Goal: Check status: Check status

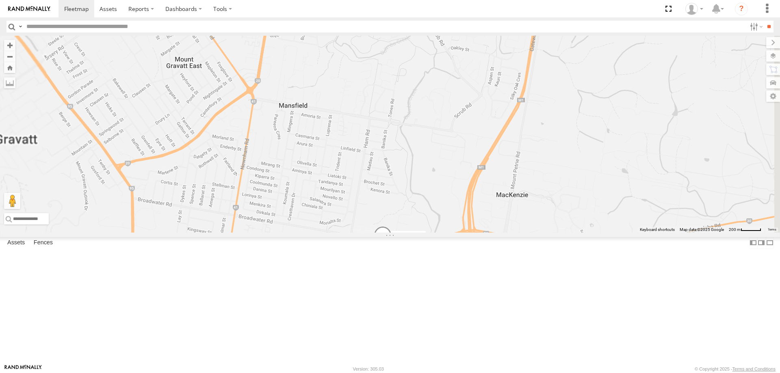
click at [392, 248] on span at bounding box center [383, 237] width 18 height 22
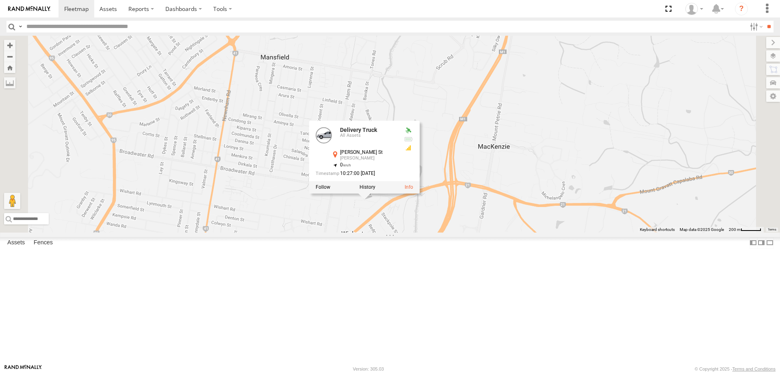
drag, startPoint x: 594, startPoint y: 292, endPoint x: 589, endPoint y: 275, distance: 18.0
click at [589, 233] on div "Delivery Truck cruise Small Truck Delivery Truck All Assets McCracken St Wishar…" at bounding box center [390, 134] width 780 height 197
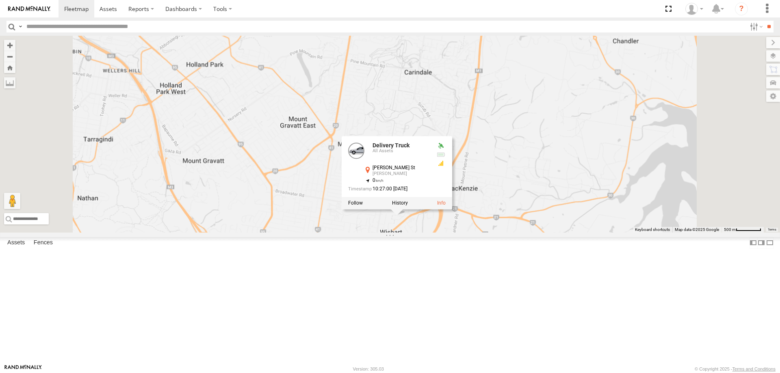
drag, startPoint x: 492, startPoint y: 281, endPoint x: 511, endPoint y: 296, distance: 24.0
click at [511, 233] on div "Delivery Truck cruise Small Truck Delivery Truck All Assets McCracken St Wishar…" at bounding box center [390, 134] width 780 height 197
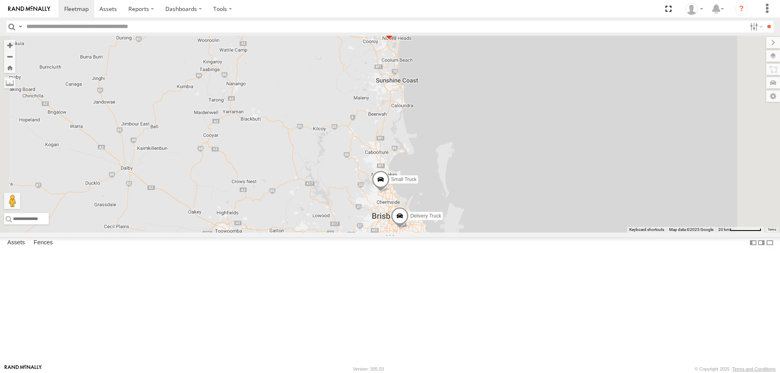
click at [0, 0] on div "Delivery Truck All Assets [PERSON_NAME] St [PERSON_NAME] -27.54663 153.10806 Sm…" at bounding box center [0, 0] width 0 height 0
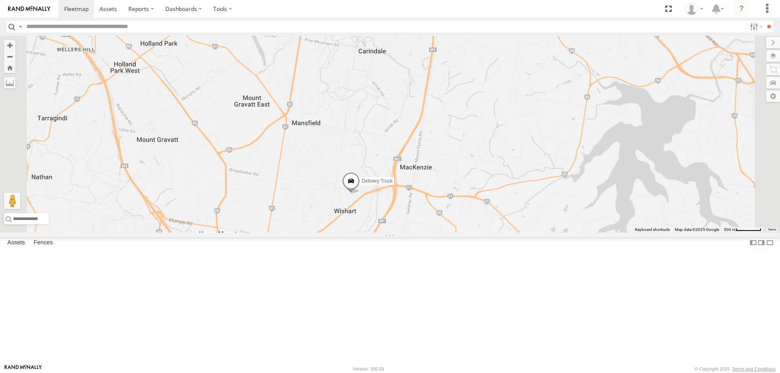
drag, startPoint x: 489, startPoint y: 314, endPoint x: 467, endPoint y: 206, distance: 110.6
click at [467, 206] on div "Delivery Truck cruise Small Truck" at bounding box center [390, 134] width 780 height 197
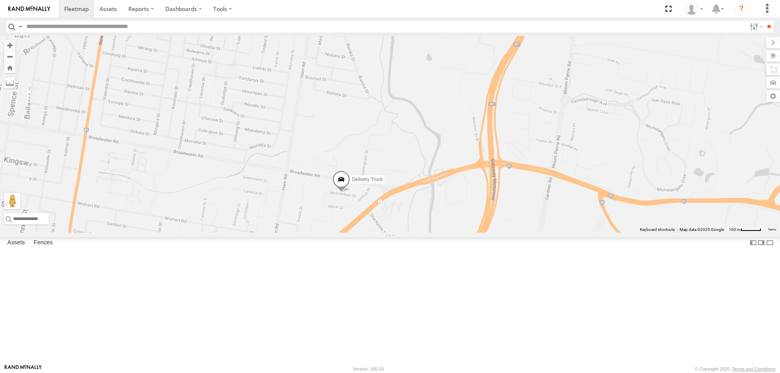
drag, startPoint x: 456, startPoint y: 249, endPoint x: 453, endPoint y: 205, distance: 43.5
click at [453, 205] on div "Delivery Truck cruise Small Truck" at bounding box center [390, 134] width 780 height 197
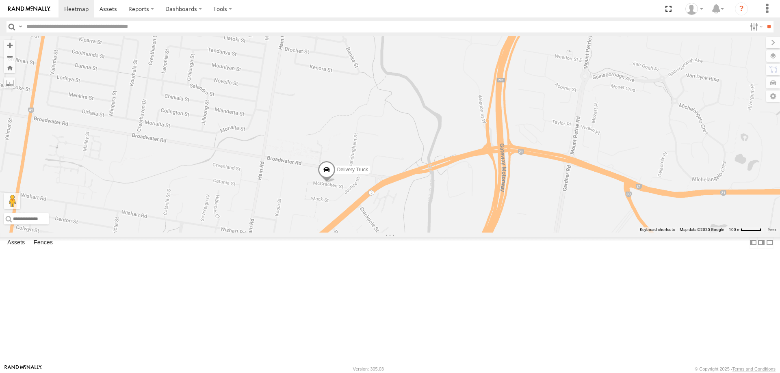
drag, startPoint x: 446, startPoint y: 292, endPoint x: 436, endPoint y: 271, distance: 23.1
click at [436, 233] on div "Delivery Truck cruise Small Truck" at bounding box center [390, 134] width 780 height 197
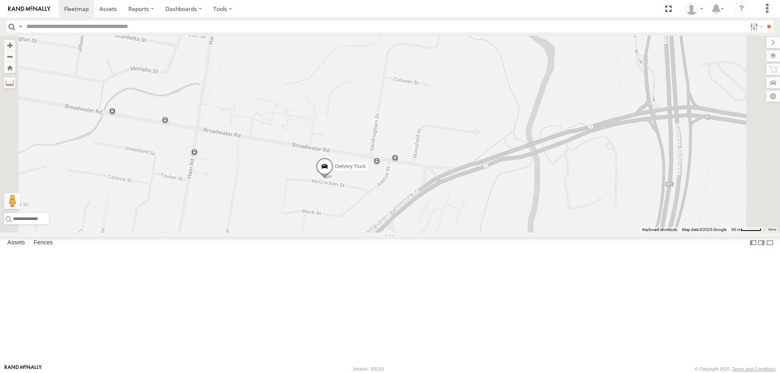
click at [333, 180] on span at bounding box center [325, 169] width 18 height 22
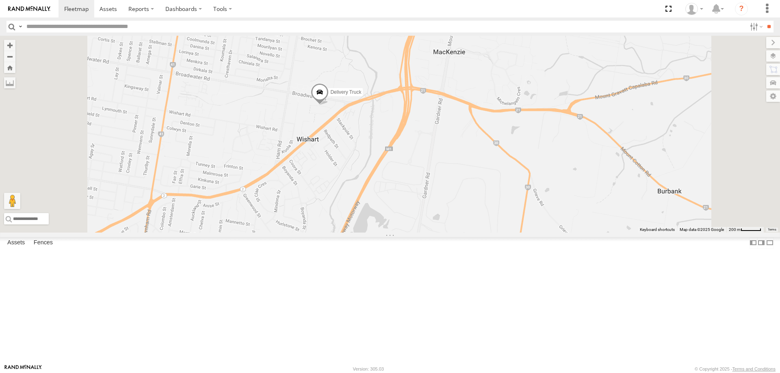
click at [329, 105] on span at bounding box center [320, 94] width 18 height 22
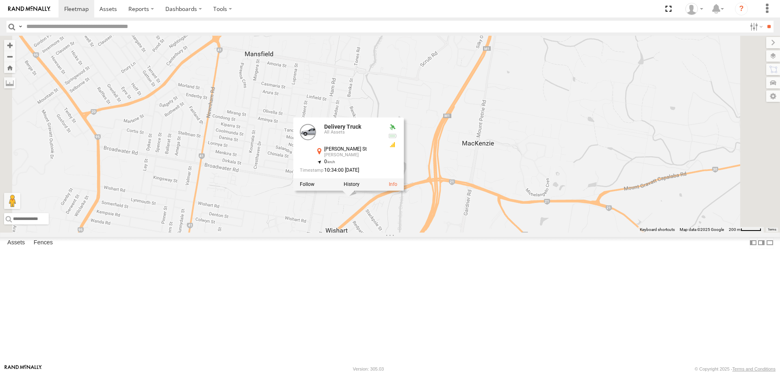
drag, startPoint x: 437, startPoint y: 183, endPoint x: 466, endPoint y: 281, distance: 102.6
click at [466, 233] on div "Delivery Truck cruise Small Truck Delivery Truck All Assets McCracken St Wishar…" at bounding box center [390, 134] width 780 height 197
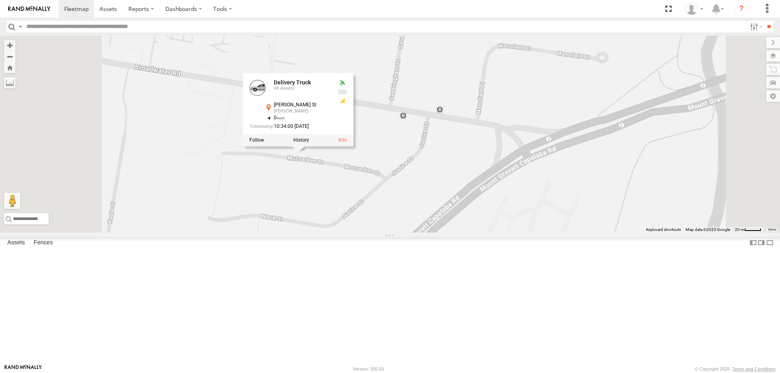
drag, startPoint x: 396, startPoint y: 228, endPoint x: 401, endPoint y: 236, distance: 9.6
click at [401, 233] on div "Delivery Truck cruise Small Truck Delivery Truck All Assets McCracken St Wishar…" at bounding box center [390, 134] width 780 height 197
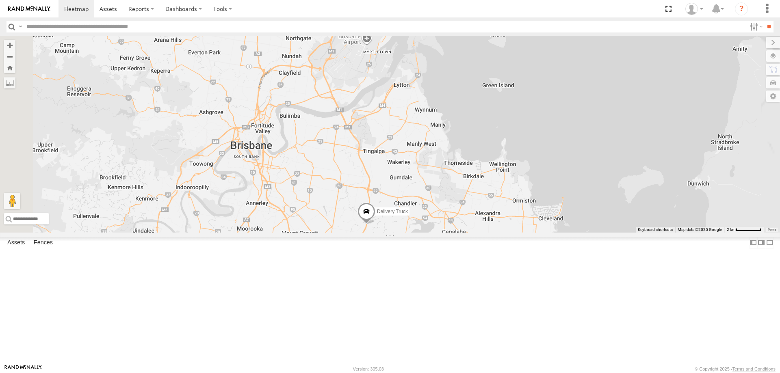
drag, startPoint x: 506, startPoint y: 313, endPoint x: 480, endPoint y: 247, distance: 70.6
click at [480, 233] on div "Delivery Truck cruise Small Truck" at bounding box center [390, 134] width 780 height 197
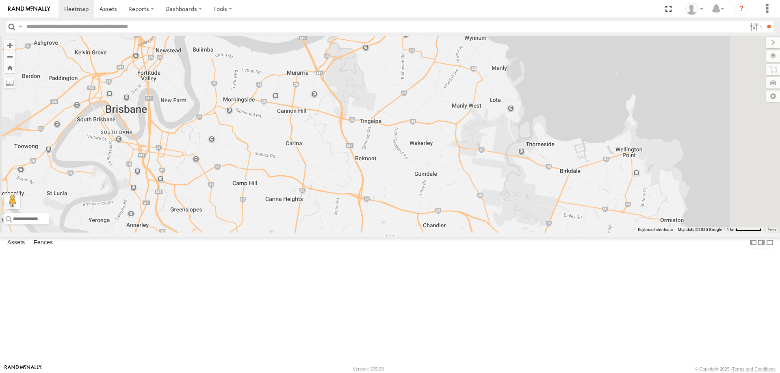
drag, startPoint x: 480, startPoint y: 260, endPoint x: 484, endPoint y: 277, distance: 17.4
click at [484, 233] on div "Delivery Truck cruise Small Truck" at bounding box center [390, 134] width 780 height 197
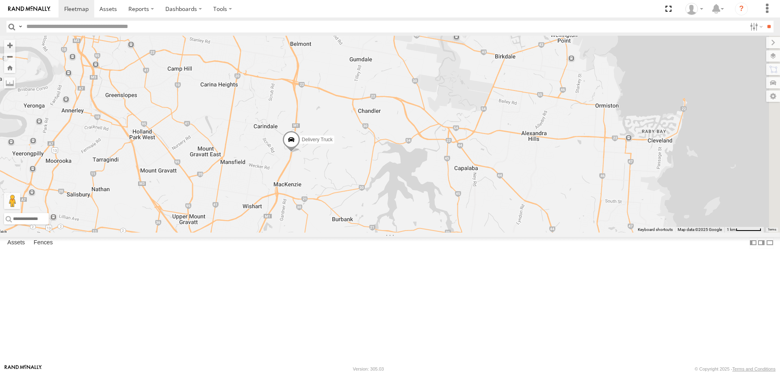
drag, startPoint x: 484, startPoint y: 277, endPoint x: 413, endPoint y: 153, distance: 142.8
click at [413, 153] on div "Delivery Truck cruise Small Truck" at bounding box center [390, 134] width 780 height 197
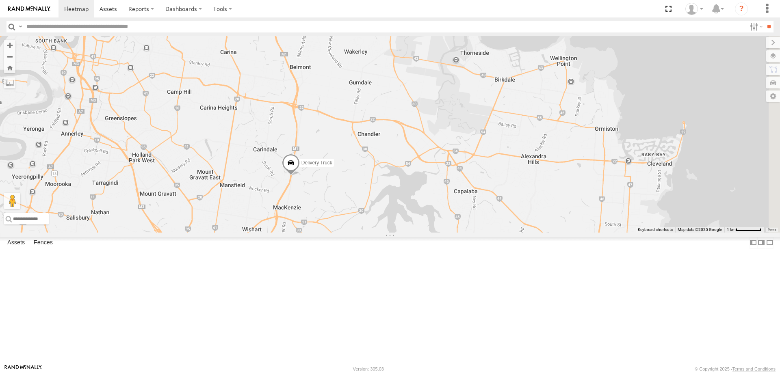
drag, startPoint x: 420, startPoint y: 249, endPoint x: 420, endPoint y: 264, distance: 15.0
click at [420, 233] on div "Delivery Truck cruise Small Truck" at bounding box center [390, 134] width 780 height 197
click at [300, 176] on span at bounding box center [291, 165] width 18 height 22
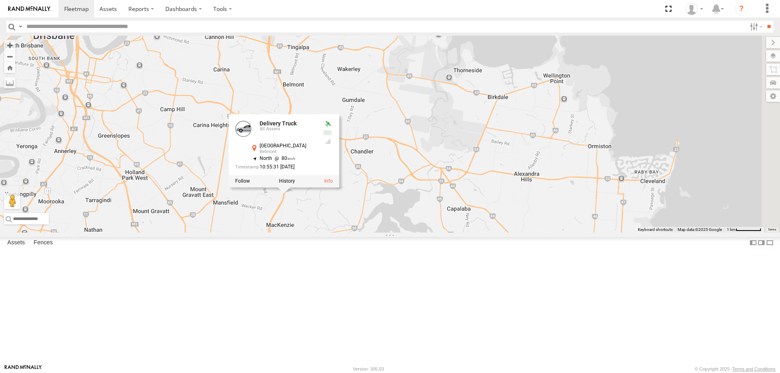
drag, startPoint x: 438, startPoint y: 257, endPoint x: 429, endPoint y: 282, distance: 27.2
click at [429, 233] on div "Delivery Truck cruise Small Truck Delivery Truck All Assets Gateway Mtwy Belmon…" at bounding box center [390, 134] width 780 height 197
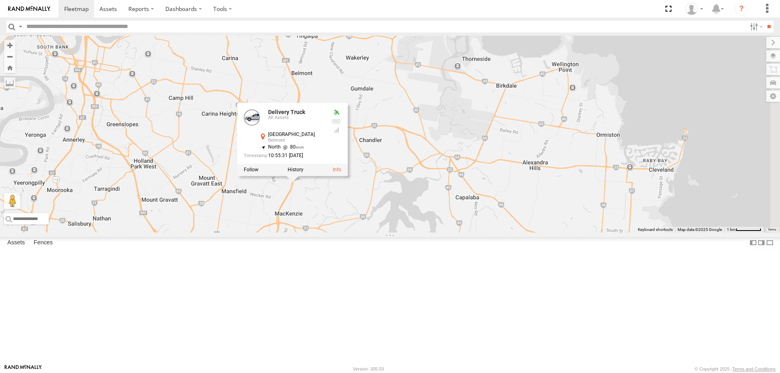
drag, startPoint x: 420, startPoint y: 153, endPoint x: 430, endPoint y: 141, distance: 15.4
click at [430, 141] on div "Delivery Truck cruise Small Truck Delivery Truck All Assets Gateway Mtwy Belmon…" at bounding box center [390, 134] width 780 height 197
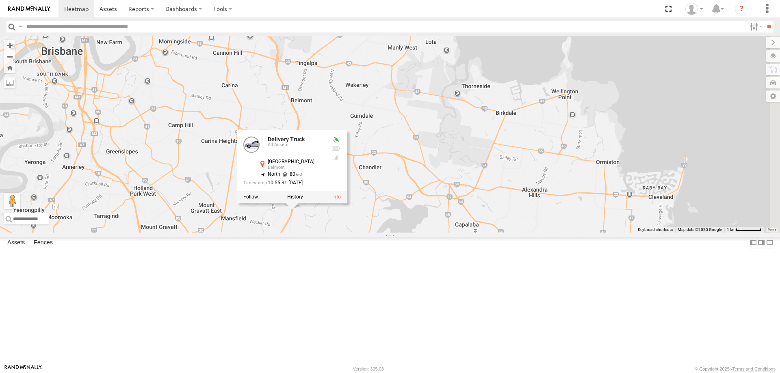
drag, startPoint x: 418, startPoint y: 298, endPoint x: 418, endPoint y: 318, distance: 20.3
click at [418, 233] on div "Delivery Truck cruise Small Truck Delivery Truck All Assets Gateway Mtwy Belmon…" at bounding box center [390, 134] width 780 height 197
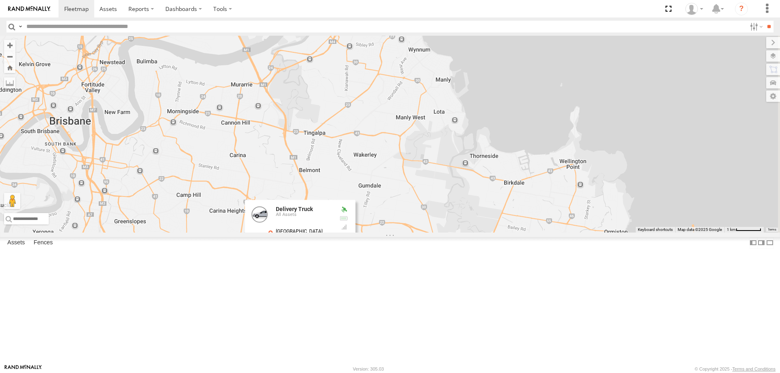
drag, startPoint x: 407, startPoint y: 180, endPoint x: 417, endPoint y: 252, distance: 72.1
click at [417, 233] on div "Delivery Truck cruise Small Truck Delivery Truck All Assets Gateway Mtwy Belmon…" at bounding box center [390, 134] width 780 height 197
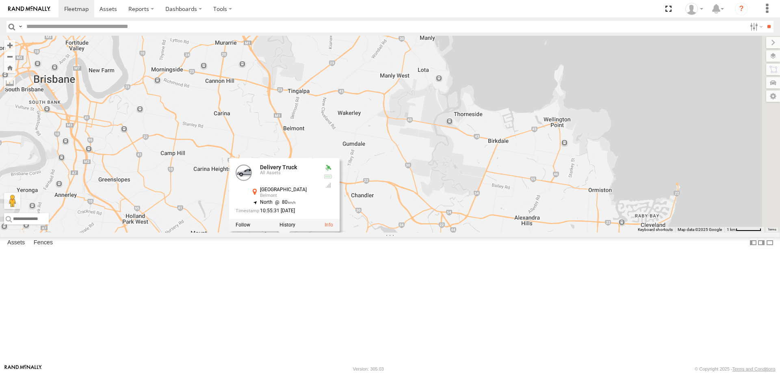
drag, startPoint x: 392, startPoint y: 221, endPoint x: 377, endPoint y: 178, distance: 45.9
click at [377, 178] on div "Delivery Truck cruise Small Truck Delivery Truck All Assets Gateway Mtwy Belmon…" at bounding box center [390, 134] width 780 height 197
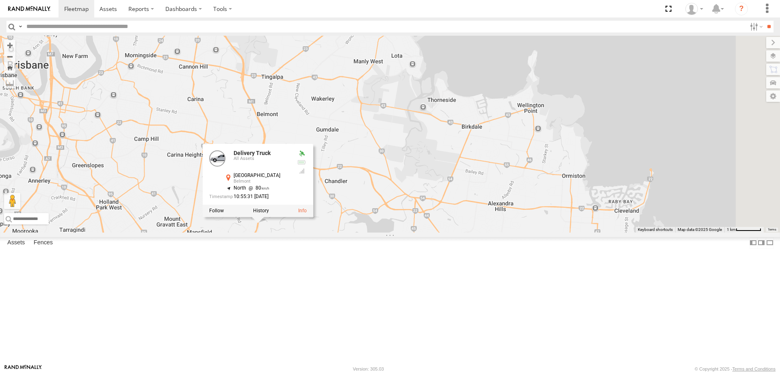
drag, startPoint x: 406, startPoint y: 190, endPoint x: 376, endPoint y: 173, distance: 34.7
click at [376, 173] on div "Delivery Truck cruise Small Truck Delivery Truck All Assets Gateway Mtwy Belmon…" at bounding box center [390, 134] width 780 height 197
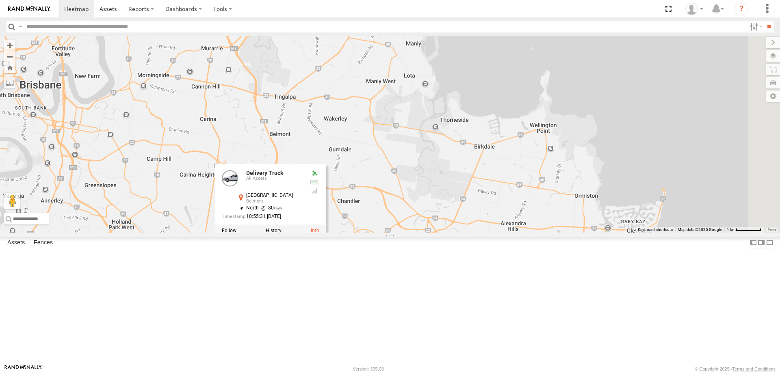
drag, startPoint x: 376, startPoint y: 168, endPoint x: 390, endPoint y: 190, distance: 26.6
click at [390, 190] on div "Delivery Truck cruise Small Truck Delivery Truck All Assets Gateway Mtwy Belmon…" at bounding box center [390, 134] width 780 height 197
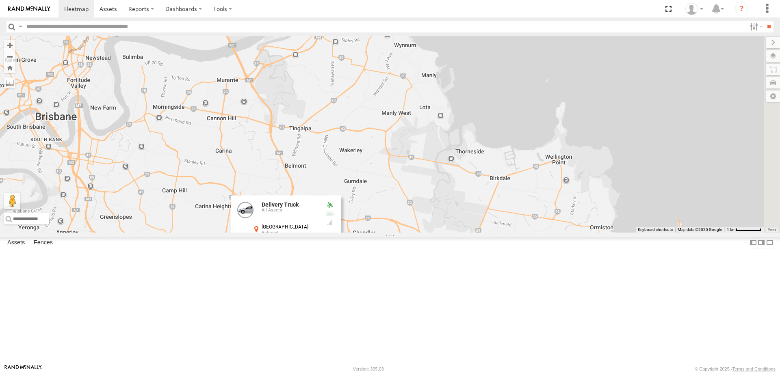
drag, startPoint x: 367, startPoint y: 120, endPoint x: 382, endPoint y: 153, distance: 35.8
click at [382, 153] on div "Delivery Truck cruise Small Truck Delivery Truck All Assets Gateway Mtwy Belmon…" at bounding box center [390, 134] width 780 height 197
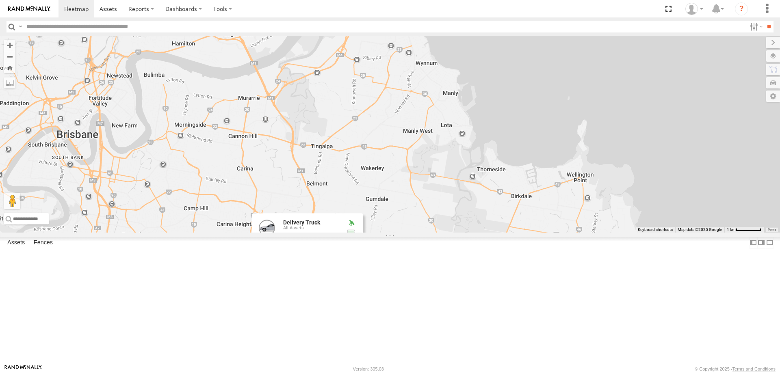
drag, startPoint x: 385, startPoint y: 162, endPoint x: 404, endPoint y: 186, distance: 29.8
click at [404, 186] on div "Delivery Truck cruise Small Truck Delivery Truck All Assets Gateway Mtwy Belmon…" at bounding box center [390, 134] width 780 height 197
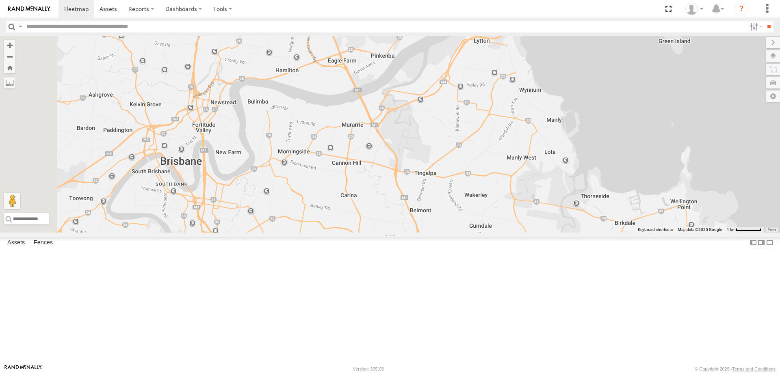
drag, startPoint x: 405, startPoint y: 181, endPoint x: 504, endPoint y: 199, distance: 100.7
click at [504, 199] on div "Delivery Truck cruise Small Truck Delivery Truck All Assets Gateway Mtwy Belmon…" at bounding box center [390, 134] width 780 height 197
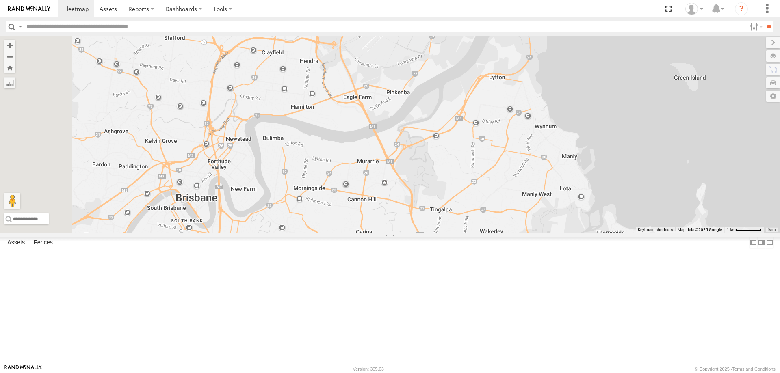
drag, startPoint x: 427, startPoint y: 161, endPoint x: 442, endPoint y: 195, distance: 37.3
click at [442, 195] on div "Delivery Truck cruise Small Truck Delivery Truck All Assets Gateway Mtwy Belmon…" at bounding box center [390, 134] width 780 height 197
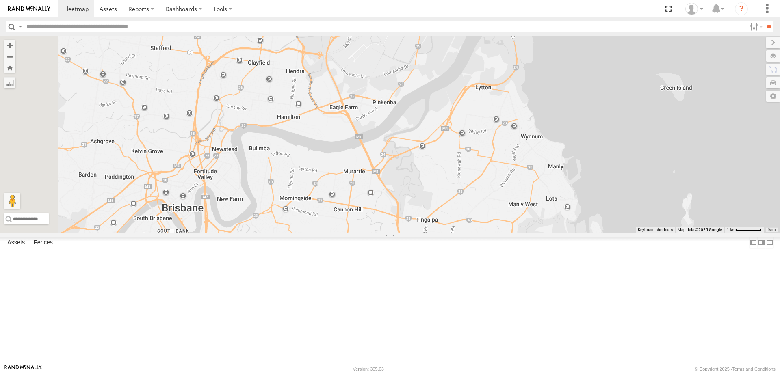
drag, startPoint x: 508, startPoint y: 185, endPoint x: 493, endPoint y: 195, distance: 17.8
click at [493, 195] on div "Delivery Truck cruise Small Truck Delivery Truck All Assets Gateway Mtwy Belmon…" at bounding box center [390, 134] width 780 height 197
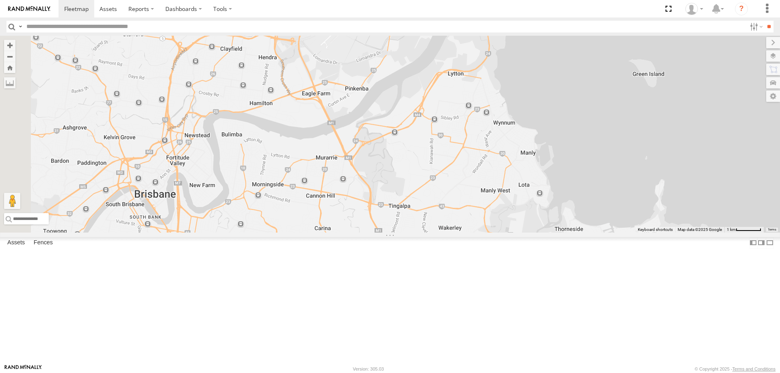
drag, startPoint x: 445, startPoint y: 201, endPoint x: 413, endPoint y: 186, distance: 34.9
click at [413, 186] on div "Delivery Truck cruise Small Truck Delivery Truck All Assets Gateway Mtwy Belmon…" at bounding box center [390, 134] width 780 height 197
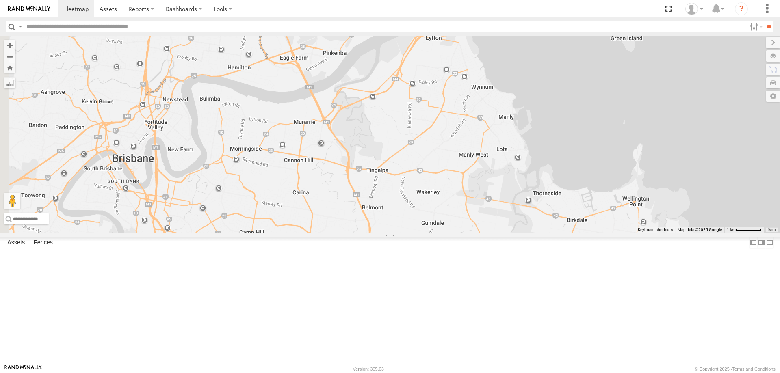
drag, startPoint x: 518, startPoint y: 248, endPoint x: 496, endPoint y: 210, distance: 44.1
click at [496, 210] on div "Delivery Truck cruise Small Truck Delivery Truck All Assets Gateway Mtwy Belmon…" at bounding box center [390, 134] width 780 height 197
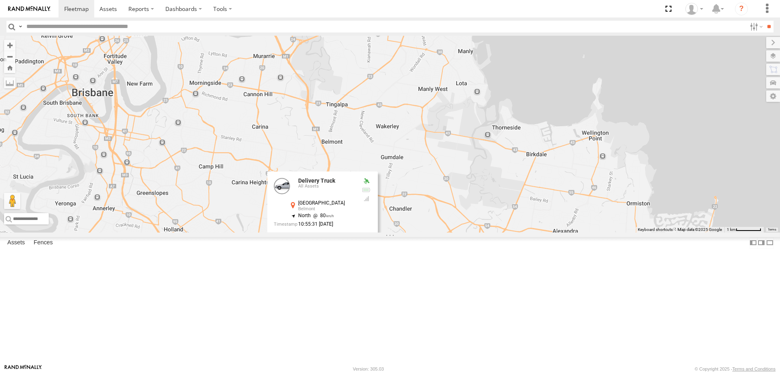
drag, startPoint x: 522, startPoint y: 288, endPoint x: 466, endPoint y: 195, distance: 109.3
click at [466, 195] on div "Delivery Truck cruise Small Truck Delivery Truck All Assets Gateway Mtwy Belmon…" at bounding box center [390, 134] width 780 height 197
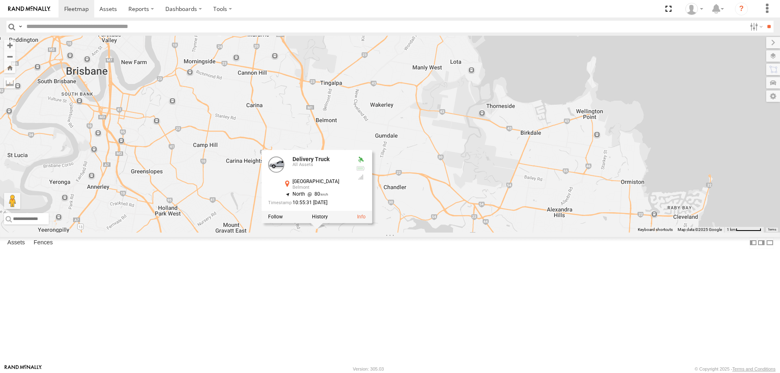
drag, startPoint x: 421, startPoint y: 299, endPoint x: 428, endPoint y: 308, distance: 11.3
click at [428, 233] on div "Delivery Truck cruise Small Truck Delivery Truck All Assets Gateway Mtwy Belmon…" at bounding box center [390, 134] width 780 height 197
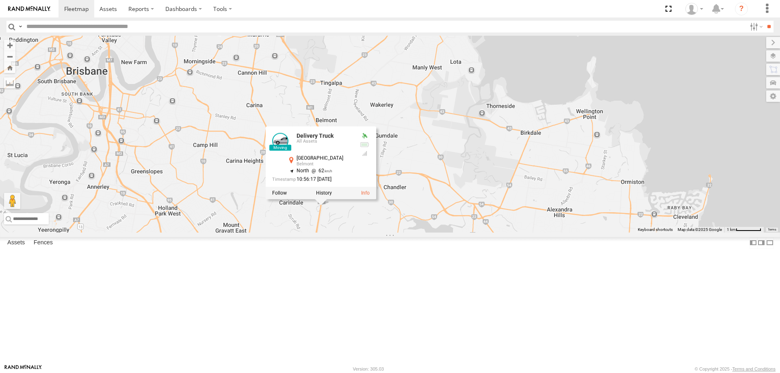
click at [0, 0] on div "Delivery Truck All Assets Gateway Mtwy MacKenzie -27.53792 153.11903 Small Truc…" at bounding box center [0, 0] width 0 height 0
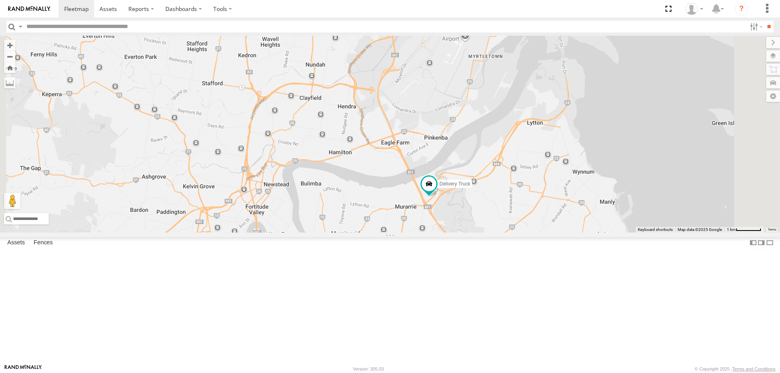
drag, startPoint x: 532, startPoint y: 236, endPoint x: 528, endPoint y: 199, distance: 37.2
click at [528, 199] on div "Delivery Truck cruise Small Truck" at bounding box center [390, 134] width 780 height 197
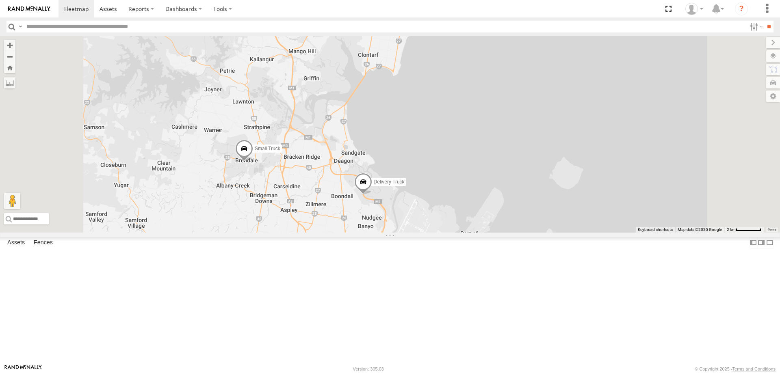
drag, startPoint x: 369, startPoint y: 220, endPoint x: 399, endPoint y: 227, distance: 30.5
click at [399, 227] on div "Delivery Truck cruise Small Truck" at bounding box center [390, 134] width 780 height 197
